Goal: Transaction & Acquisition: Purchase product/service

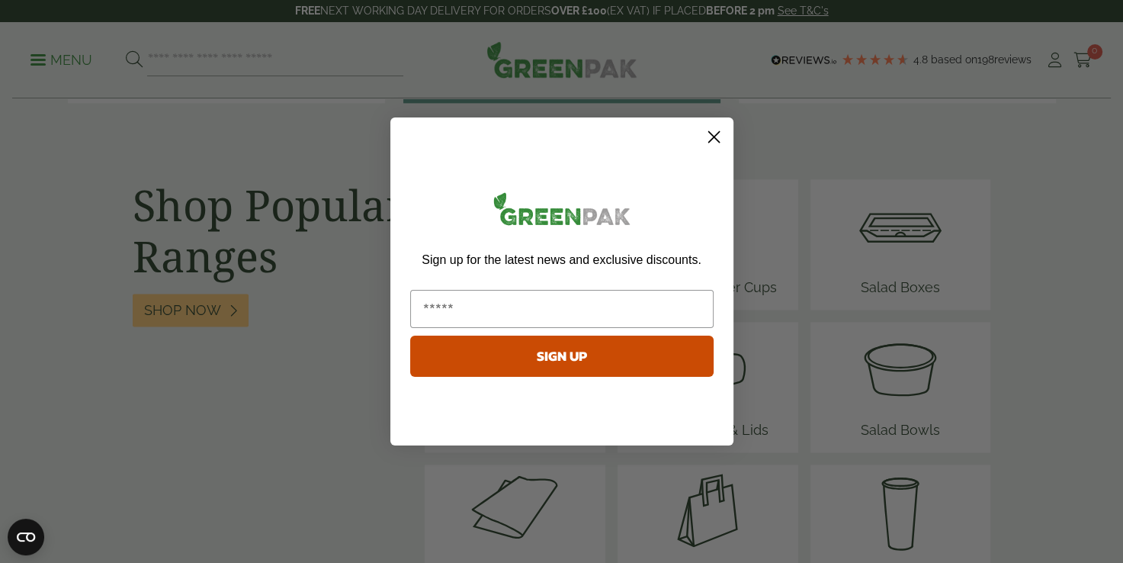
scroll to position [1945, 0]
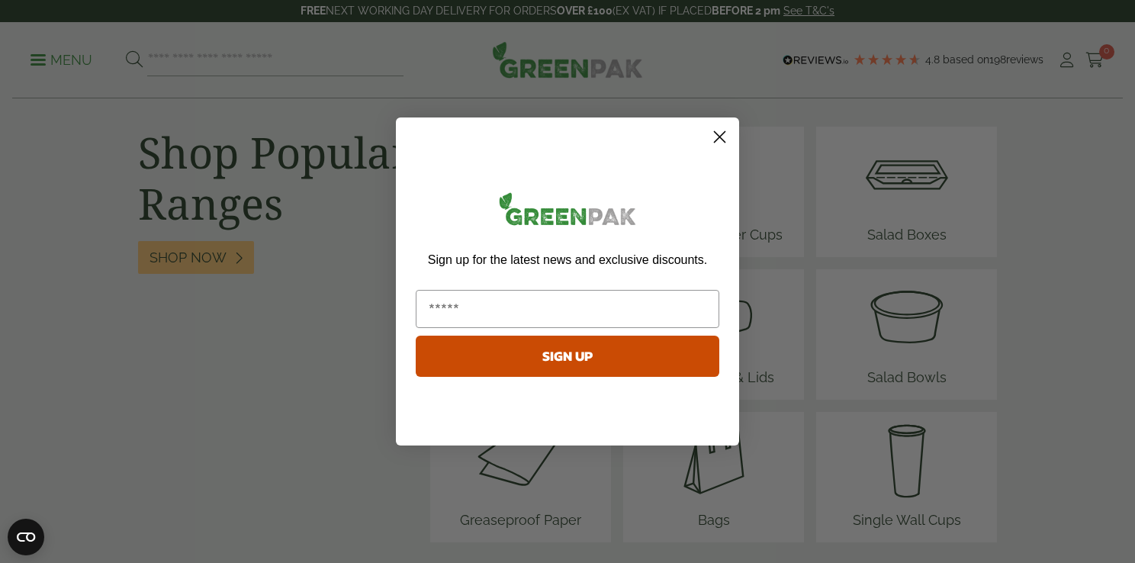
click at [1120, 319] on html "Consent Details [#IABV2SETTINGS#] About This website uses cookies We use cookie…" at bounding box center [567, 135] width 1135 height 4161
click at [712, 140] on circle "Close dialog" at bounding box center [719, 136] width 25 height 25
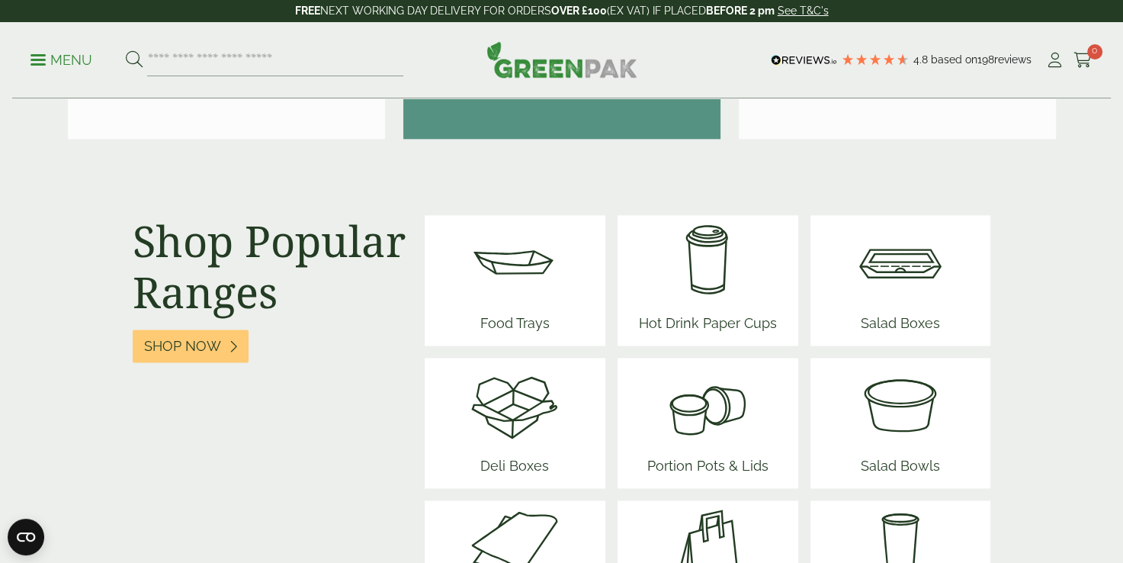
scroll to position [1779, 0]
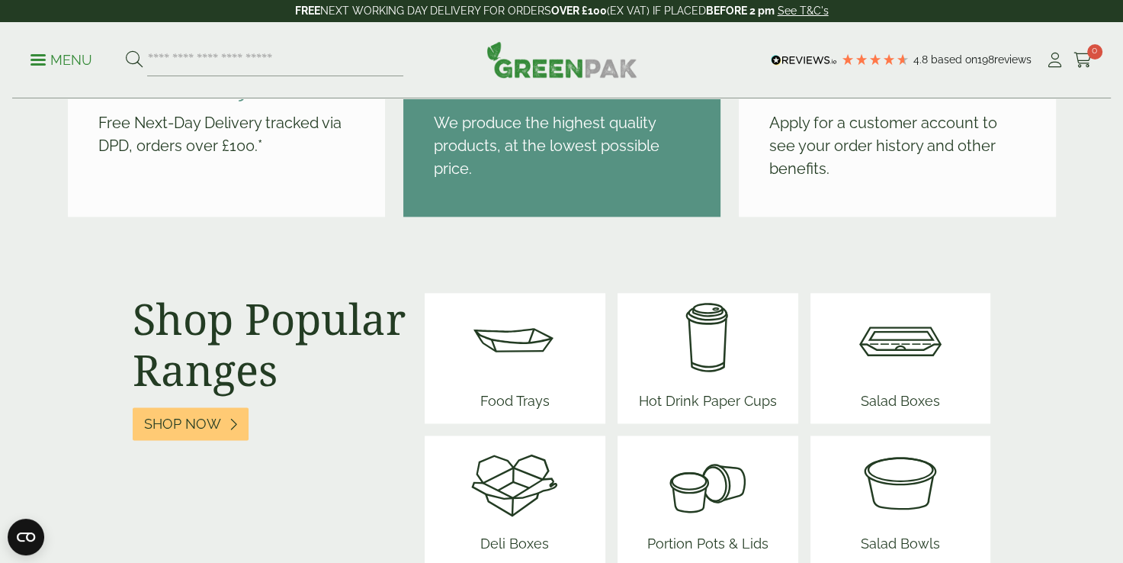
click at [908, 339] on img at bounding box center [900, 338] width 91 height 91
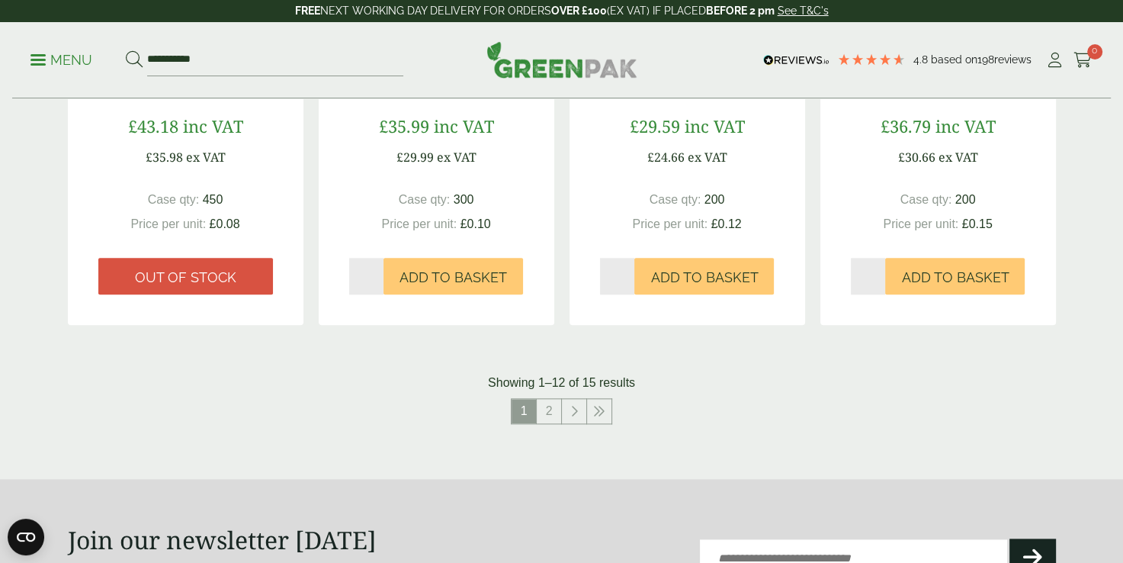
scroll to position [1614, 0]
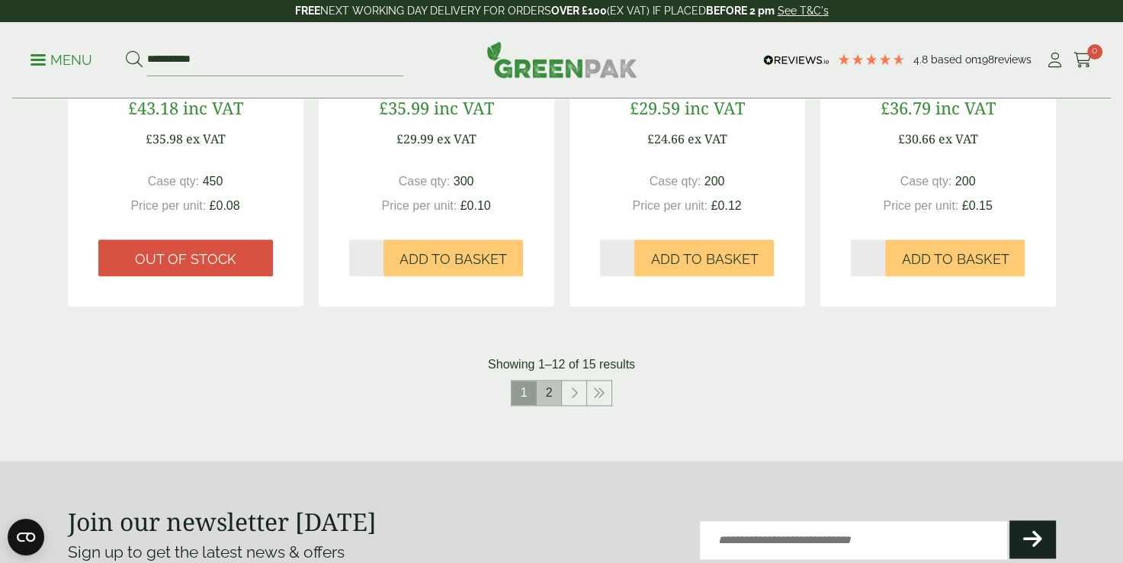
click at [550, 395] on link "2" at bounding box center [549, 392] width 24 height 24
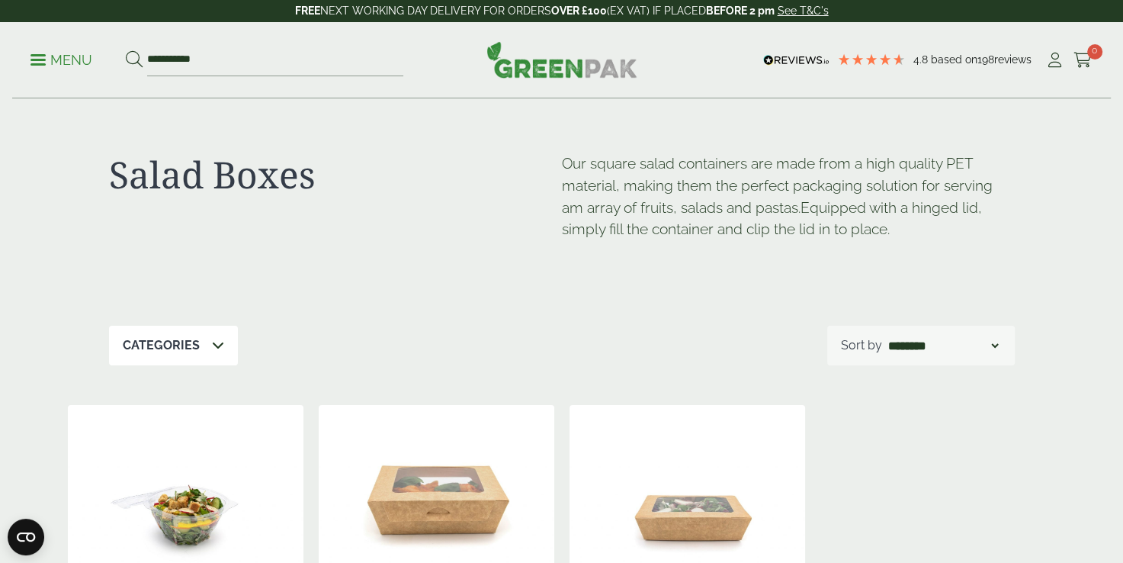
click at [38, 63] on link "Menu" at bounding box center [61, 58] width 62 height 15
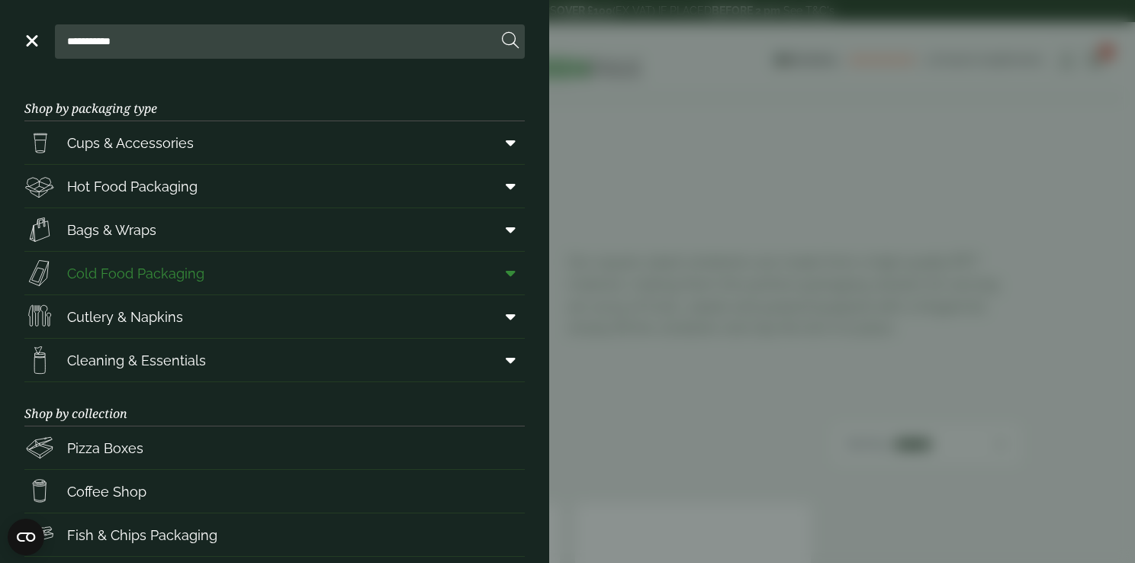
click at [248, 269] on link "Cold Food Packaging" at bounding box center [274, 273] width 500 height 43
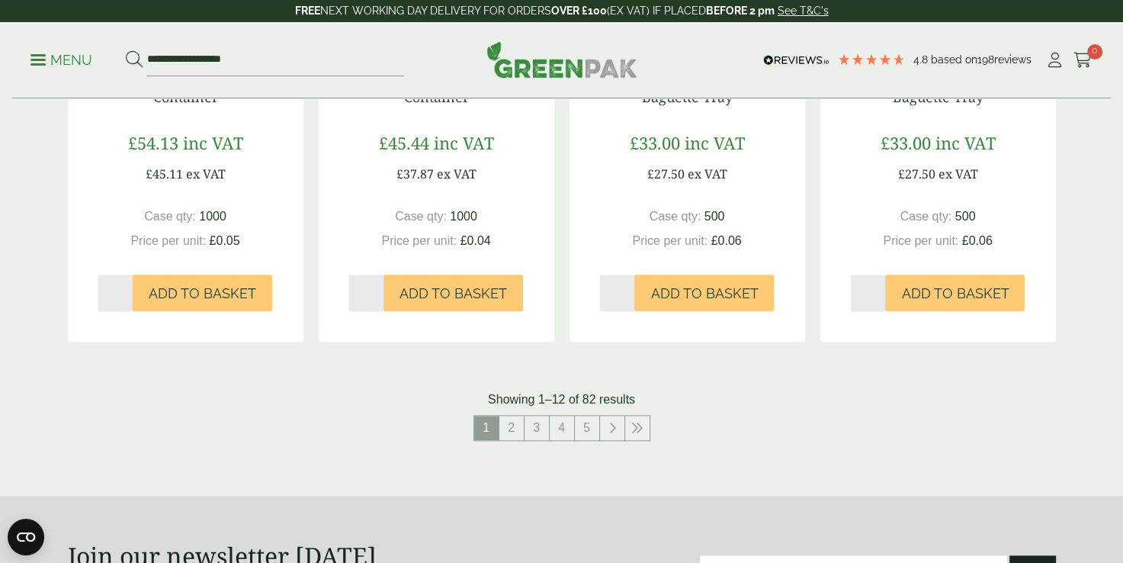
scroll to position [1591, 0]
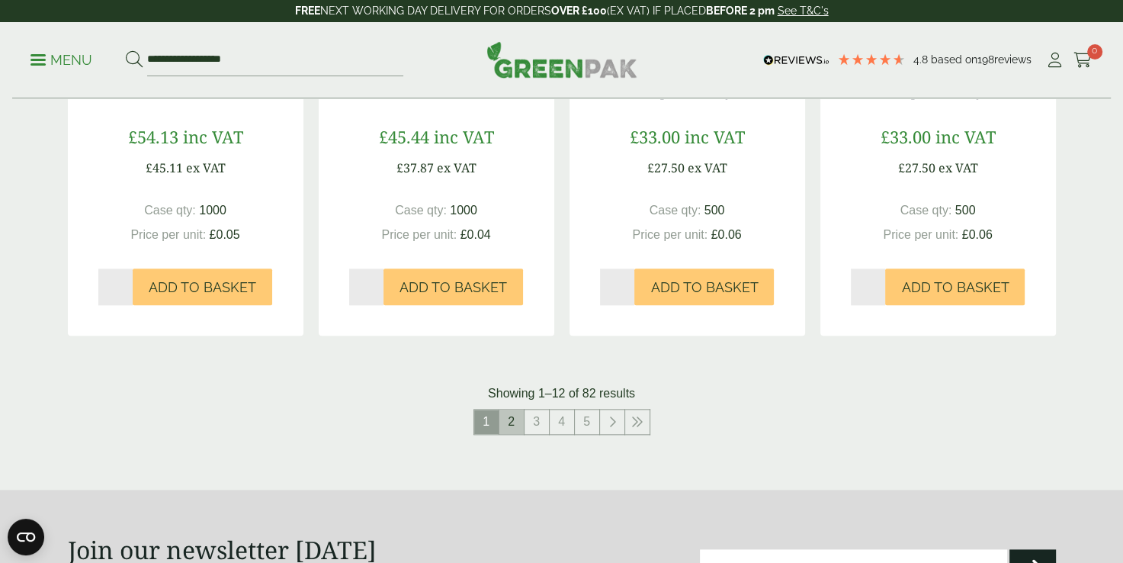
click at [522, 410] on link "2" at bounding box center [511, 421] width 24 height 24
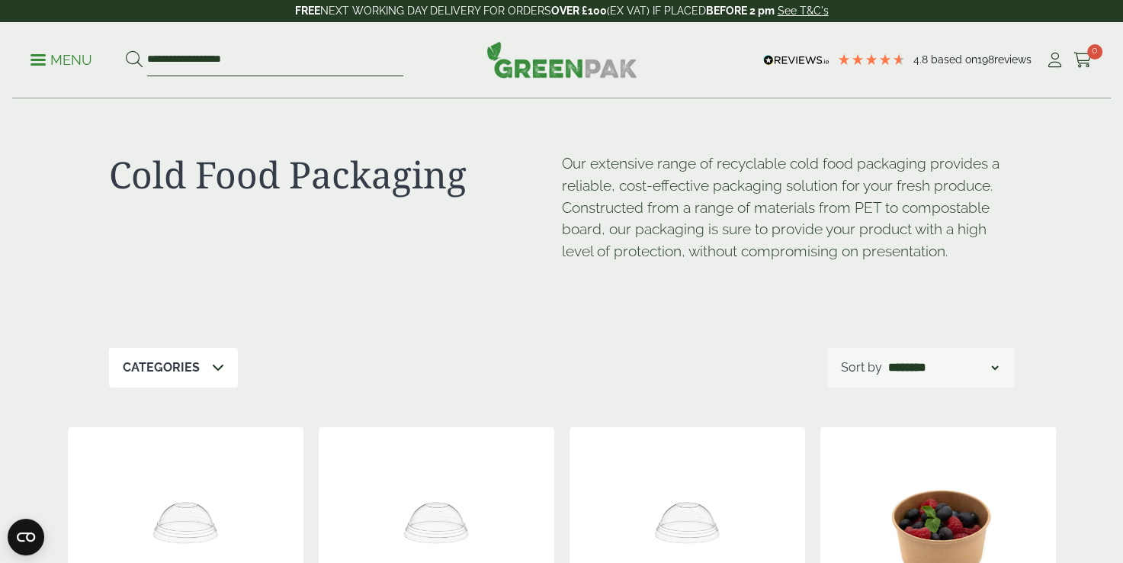
click at [169, 53] on input "**********" at bounding box center [275, 60] width 256 height 32
click at [256, 63] on input "**********" at bounding box center [275, 60] width 256 height 32
type input "*"
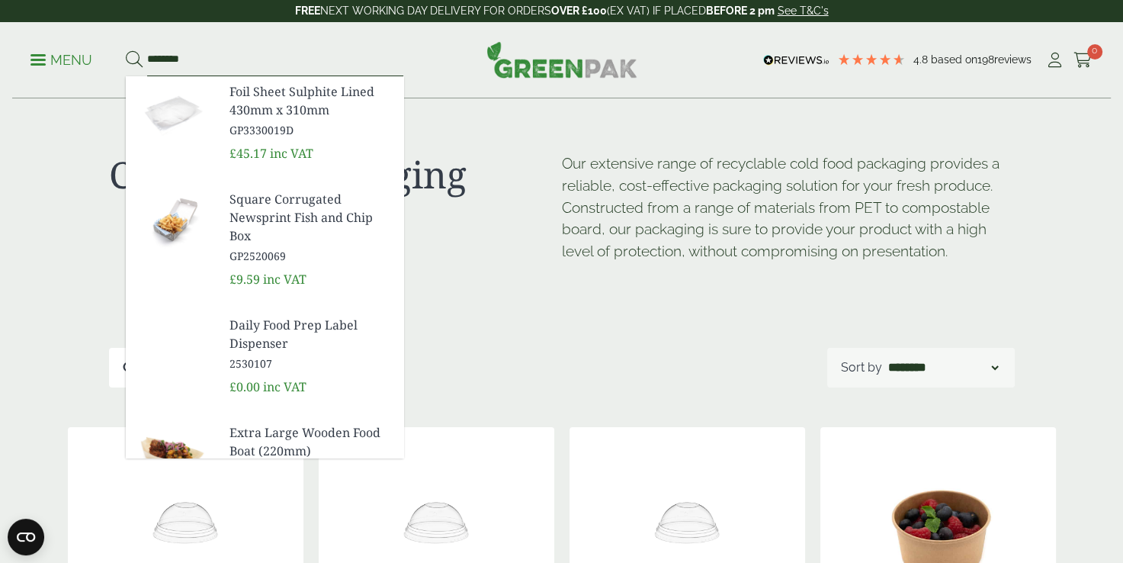
type input "********"
click at [126, 50] on button at bounding box center [134, 60] width 17 height 20
